Goal: Information Seeking & Learning: Learn about a topic

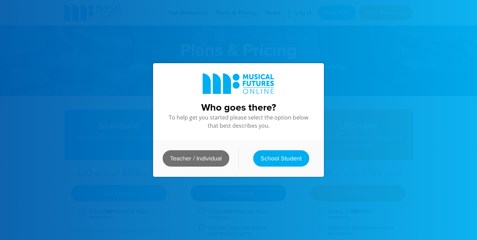
click at [217, 158] on link "Teacher / Individual" at bounding box center [196, 158] width 67 height 16
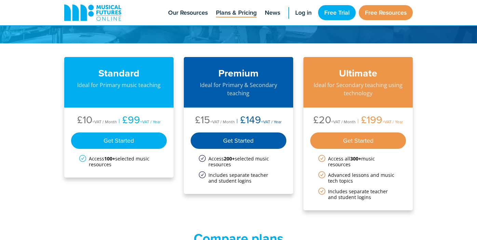
scroll to position [53, 0]
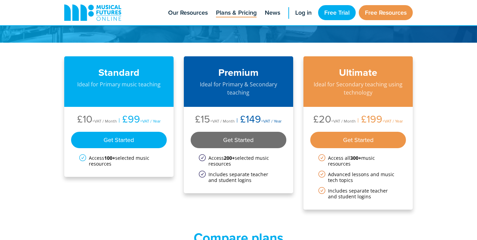
click at [232, 142] on div "Get Started" at bounding box center [239, 140] width 96 height 16
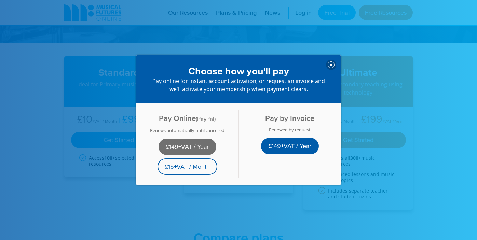
click at [206, 148] on link "£149+VAT / Year" at bounding box center [187, 147] width 58 height 16
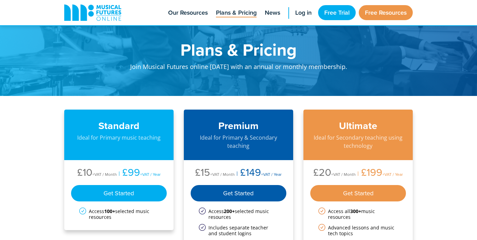
scroll to position [57, 0]
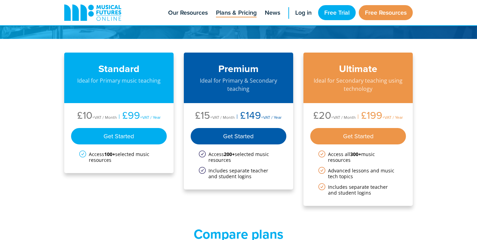
click at [343, 96] on div "Ultimate Ideal for Secondary teaching using technology" at bounding box center [357, 78] width 109 height 51
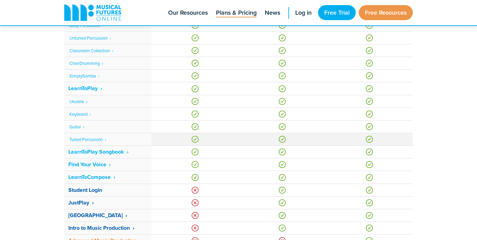
scroll to position [394, 0]
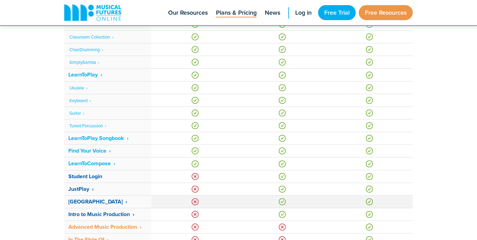
click at [81, 200] on strong "[GEOGRAPHIC_DATA] ‎ ›" at bounding box center [97, 202] width 59 height 8
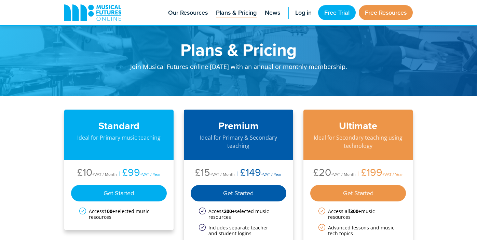
scroll to position [394, 0]
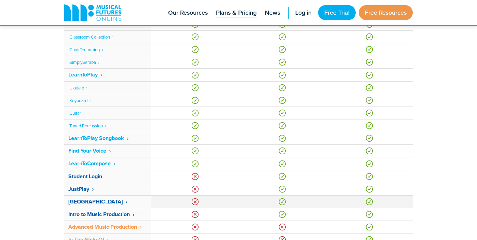
click at [84, 205] on strong "[GEOGRAPHIC_DATA] ‎ ›" at bounding box center [97, 202] width 59 height 8
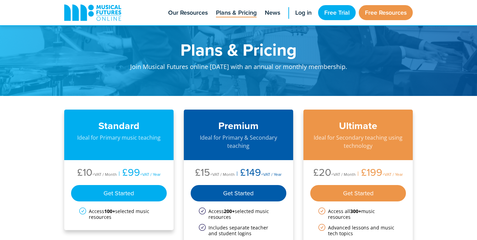
scroll to position [394, 0]
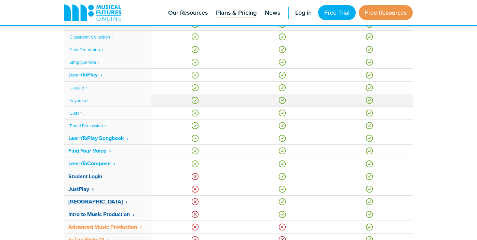
click at [82, 100] on link "Keyboard ‎ ›" at bounding box center [80, 100] width 22 height 6
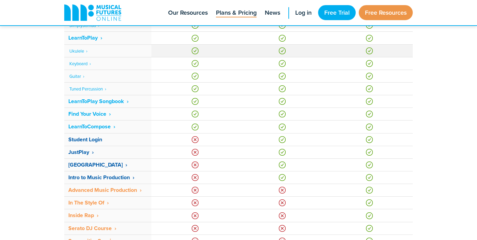
scroll to position [449, 0]
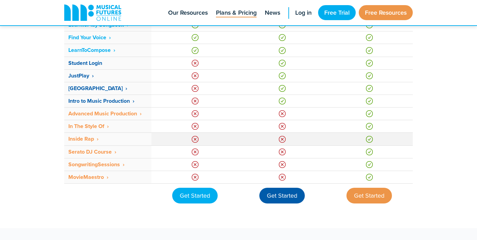
scroll to position [500, 0]
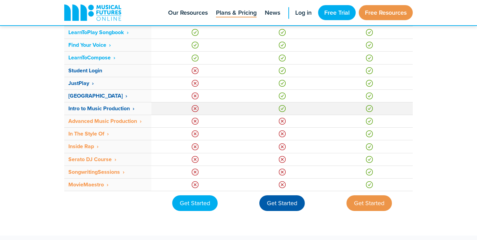
click at [99, 109] on strong "Intro to Music Production ‎ ›" at bounding box center [101, 108] width 66 height 8
